Goal: Find specific page/section: Find specific page/section

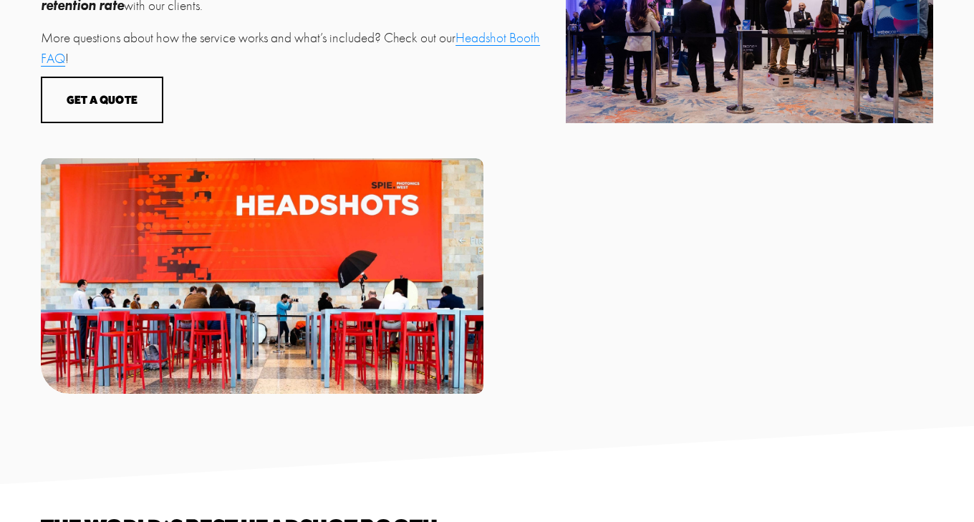
scroll to position [849, 0]
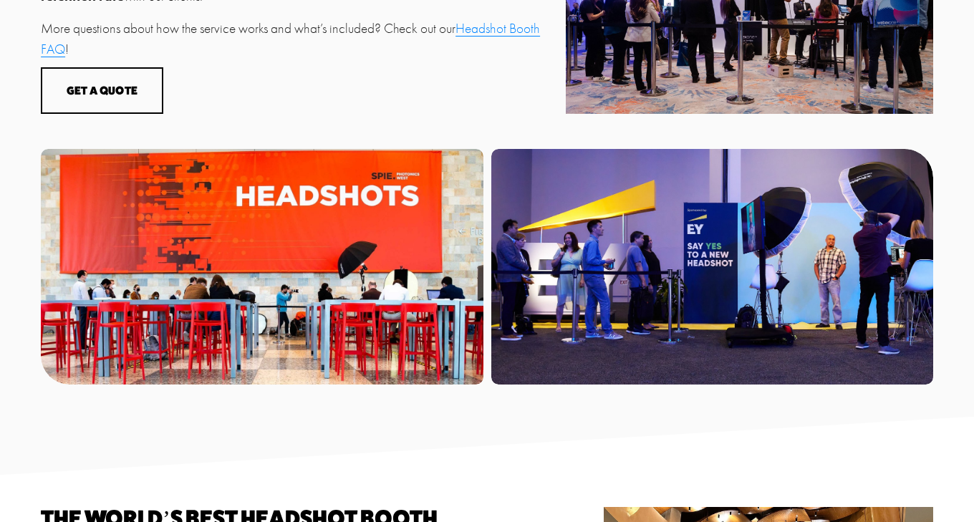
click at [612, 250] on div at bounding box center [712, 267] width 442 height 236
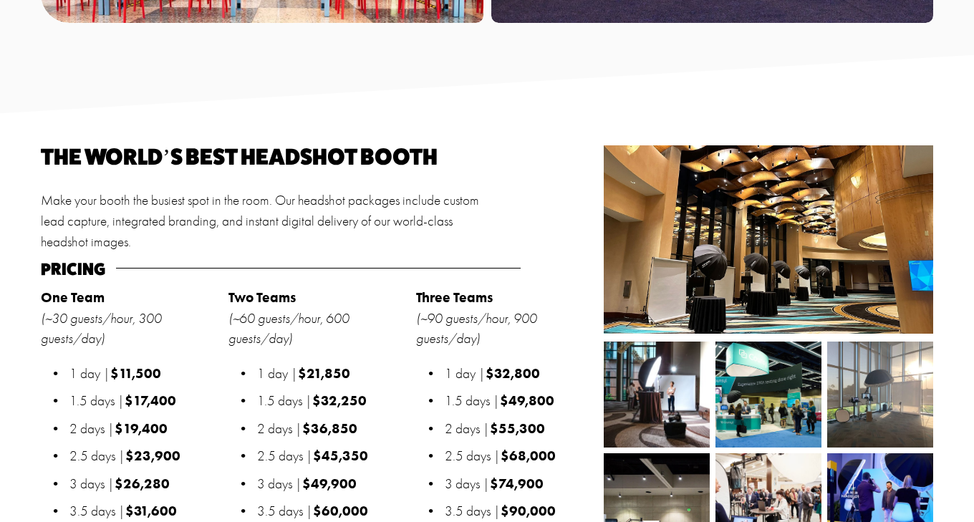
scroll to position [1219, 0]
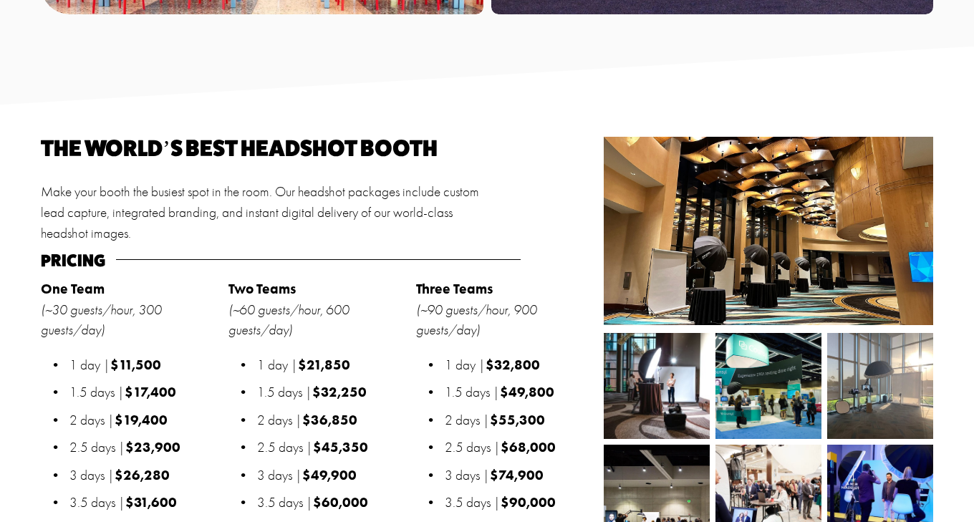
click at [668, 266] on div at bounding box center [767, 231] width 329 height 188
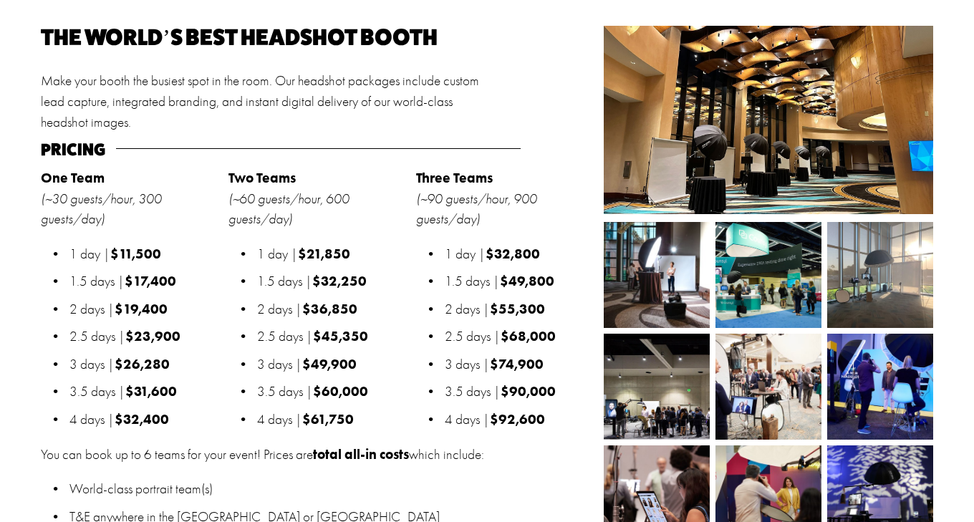
scroll to position [1329, 0]
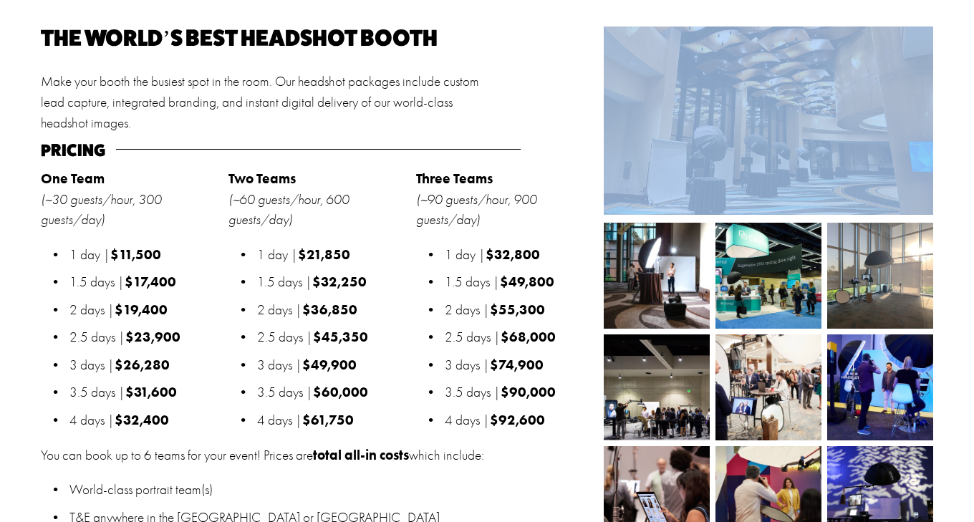
drag, startPoint x: 947, startPoint y: 100, endPoint x: 918, endPoint y: 101, distance: 29.4
click at [918, 101] on div "The world’s best headshot booth Make your booth the busiest spot in the room. O…" at bounding box center [487, 389] width 974 height 727
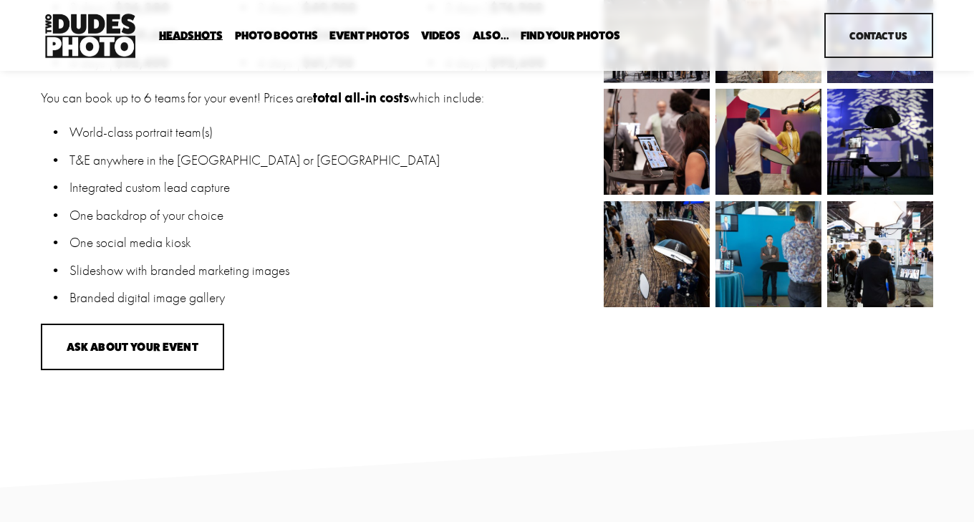
scroll to position [1596, 0]
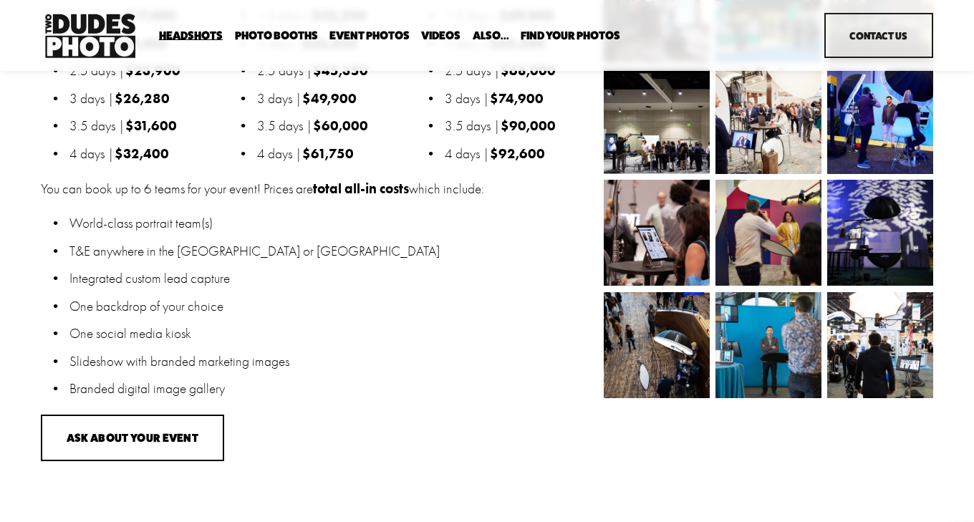
click at [0, 0] on span "Expo Headshots" at bounding box center [0, 0] width 0 height 0
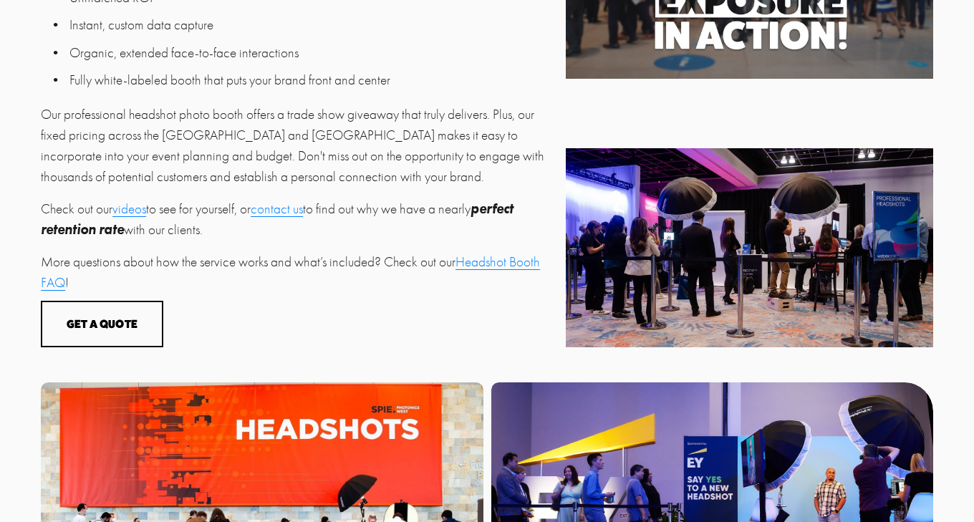
scroll to position [614, 0]
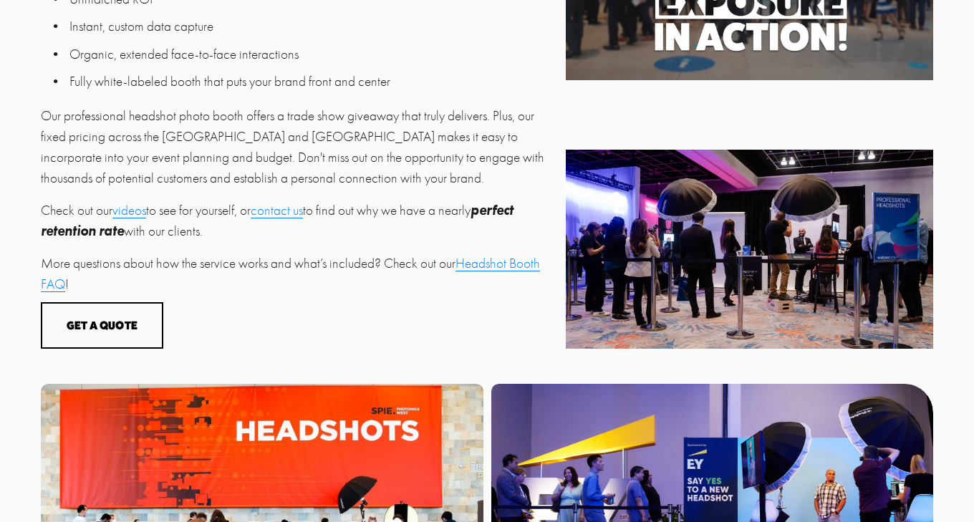
click at [740, 228] on div at bounding box center [749, 249] width 367 height 199
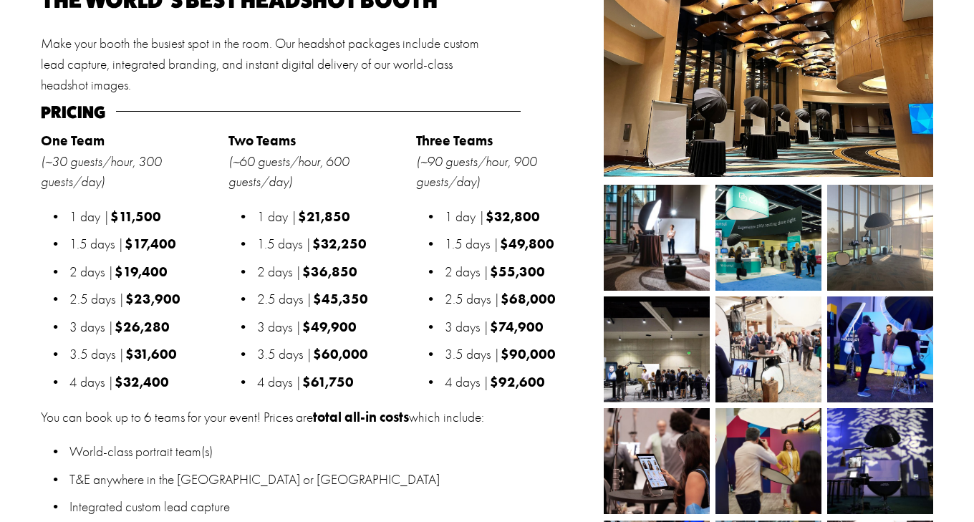
scroll to position [1371, 0]
